Goal: Task Accomplishment & Management: Manage account settings

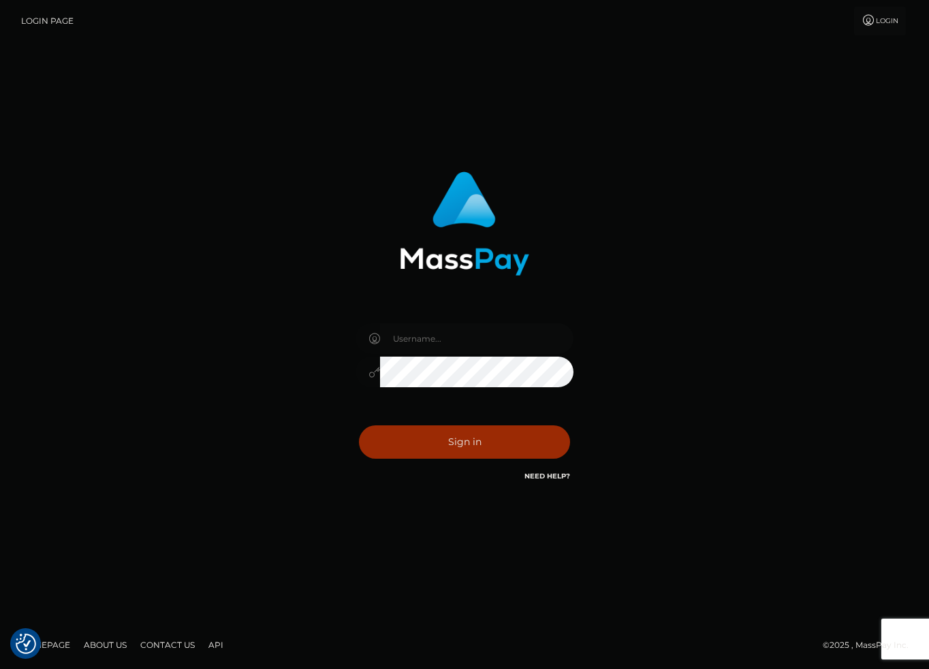
type input "carlos.VIP"
click at [453, 442] on button "Sign in" at bounding box center [464, 441] width 211 height 33
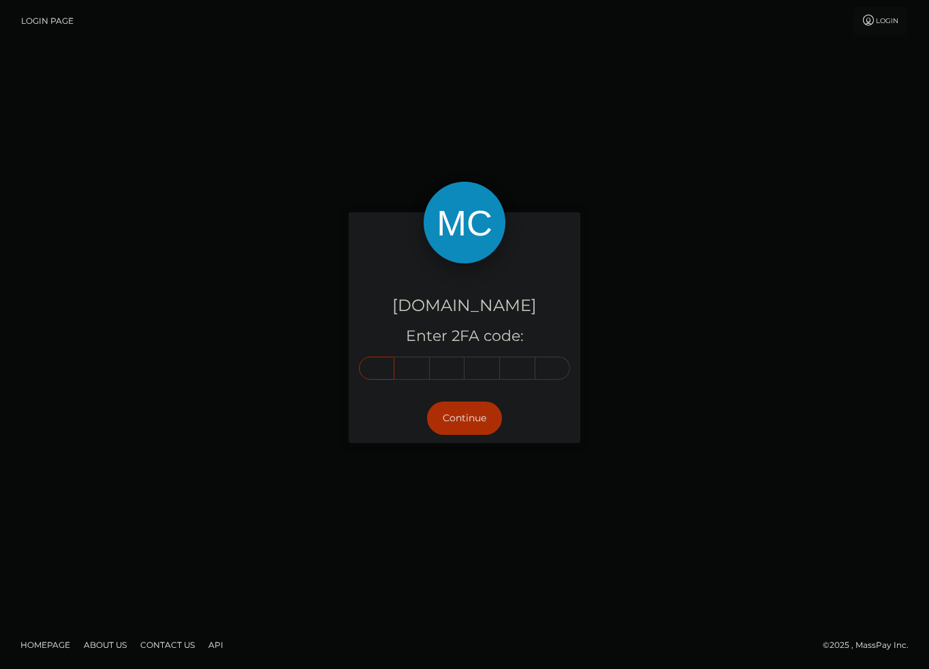
click at [379, 368] on input "text" at bounding box center [376, 368] width 35 height 23
type input "0"
type input "3"
type input "9"
type input "7"
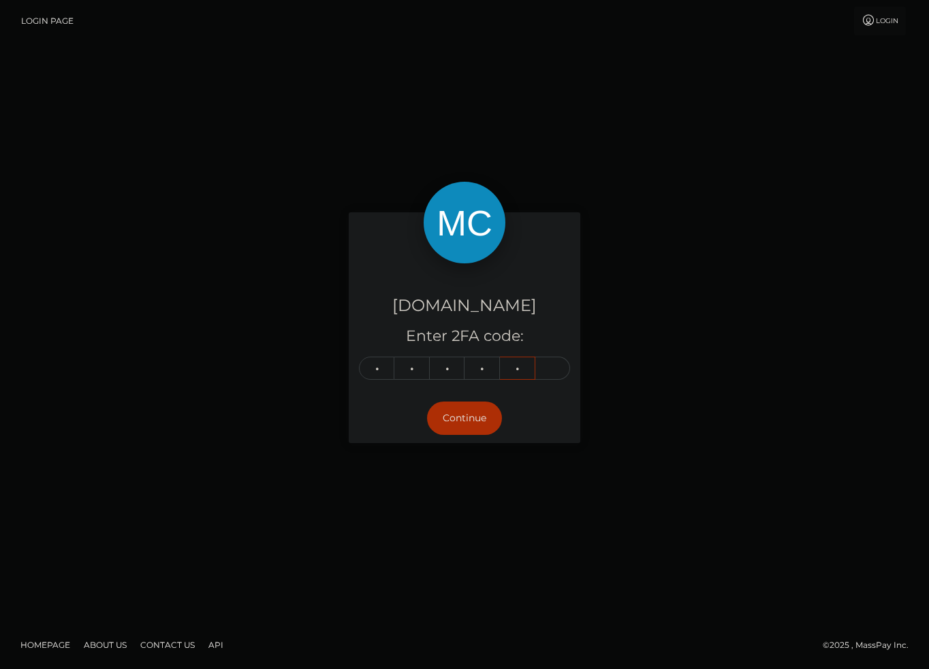
type input "5"
type input "6"
click at [477, 415] on button "Continue" at bounding box center [464, 418] width 75 height 33
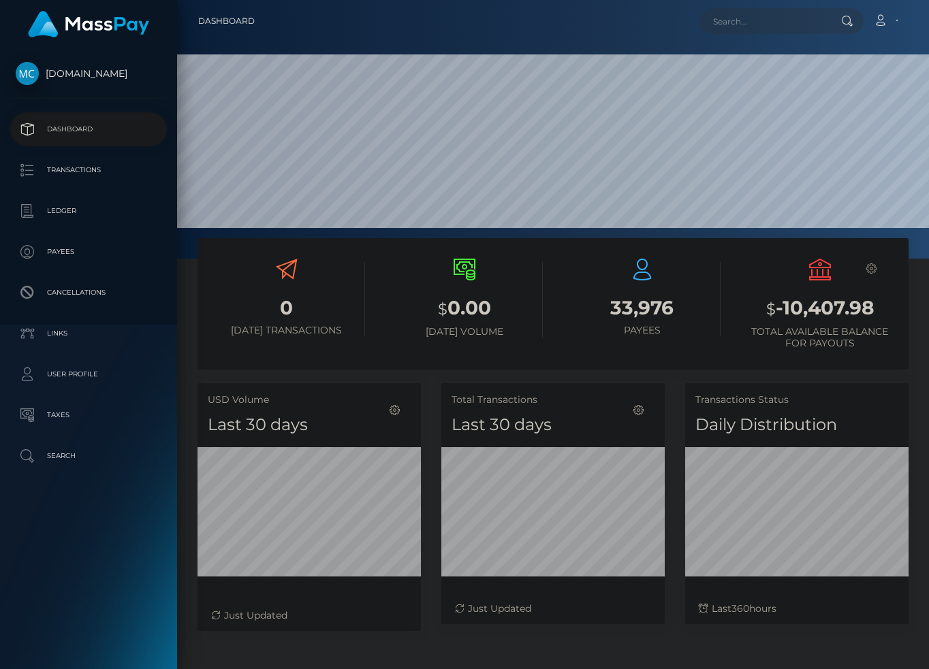
scroll to position [241, 223]
